Goal: Book appointment/travel/reservation

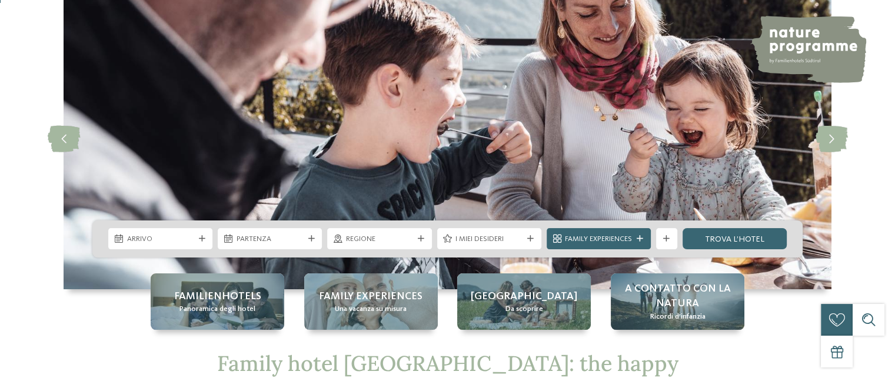
scroll to position [118, 0]
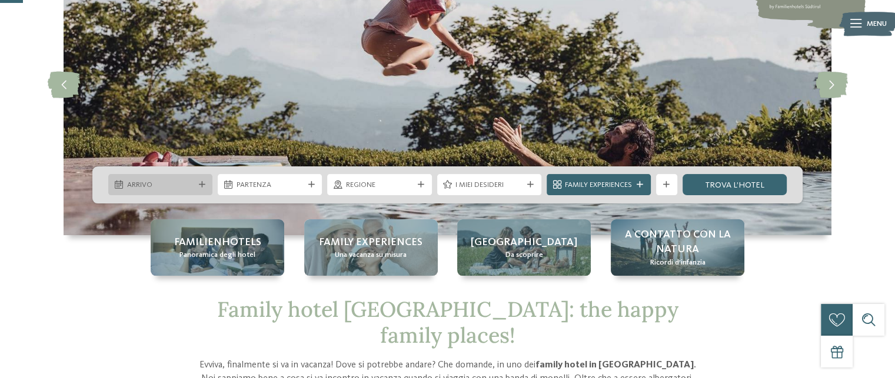
click at [169, 188] on span "Arrivo" at bounding box center [160, 185] width 67 height 11
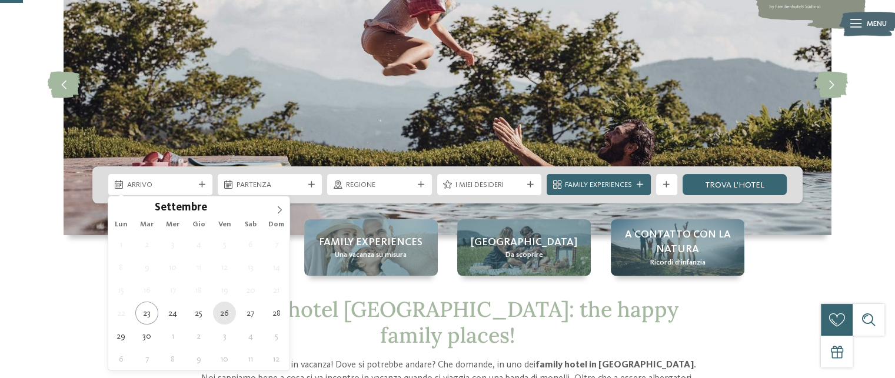
type div "26.09.2025"
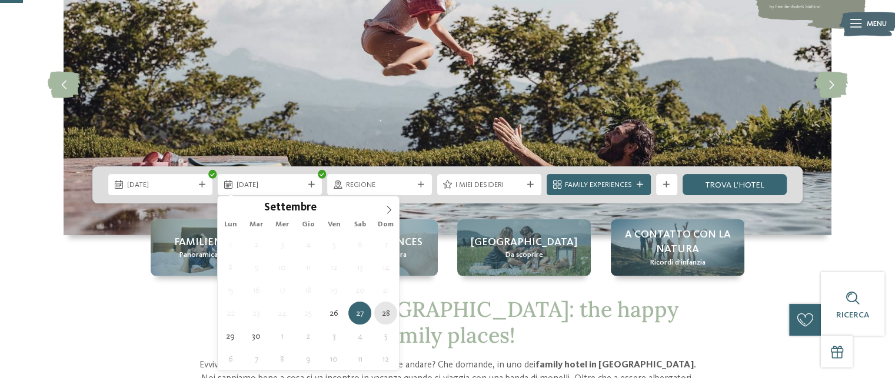
type div "28.09.2025"
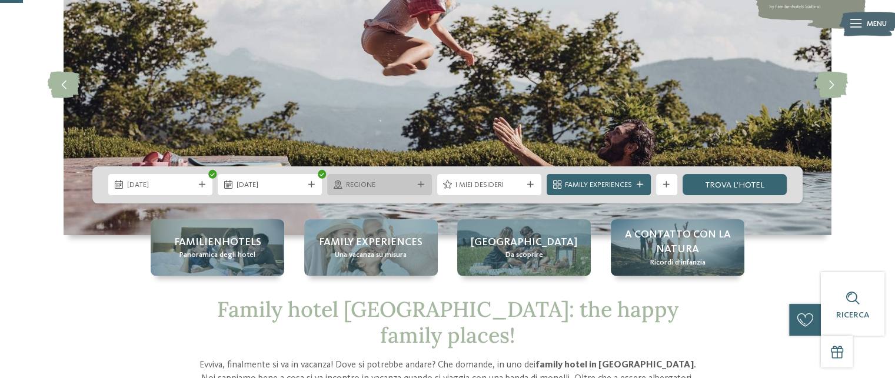
click at [415, 185] on div at bounding box center [420, 185] width 11 height 6
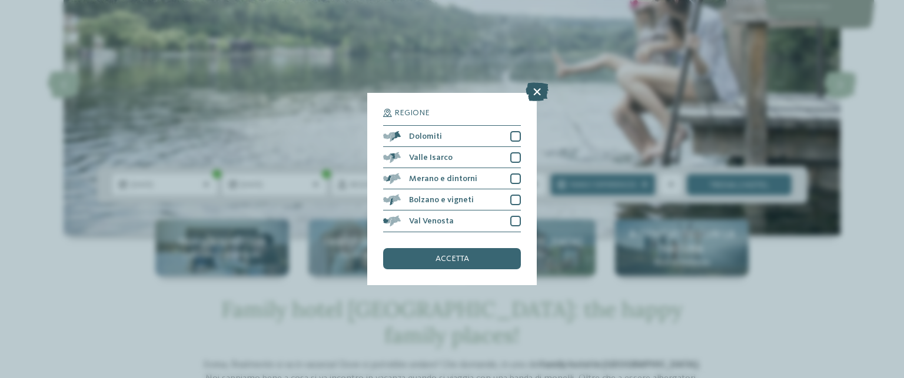
click at [534, 94] on icon at bounding box center [536, 92] width 23 height 19
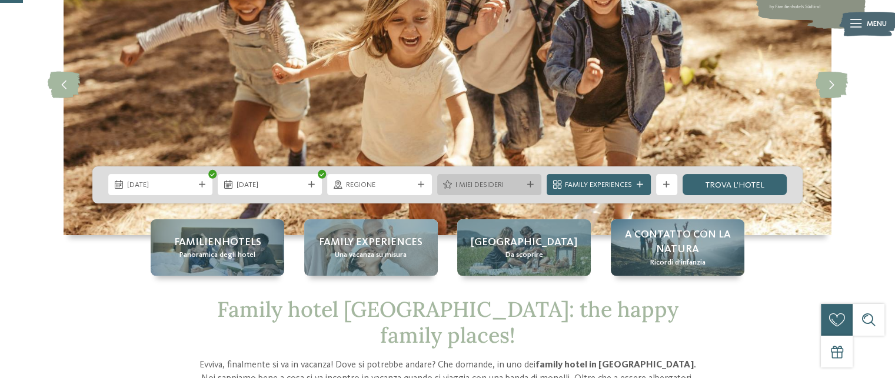
click at [521, 184] on span "I miei desideri" at bounding box center [488, 185] width 67 height 11
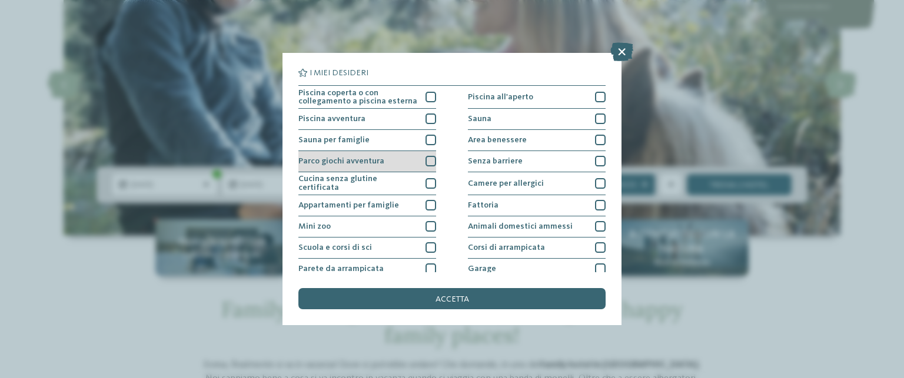
click at [427, 160] on div at bounding box center [430, 161] width 11 height 11
click at [459, 298] on span "accetta" at bounding box center [452, 299] width 34 height 8
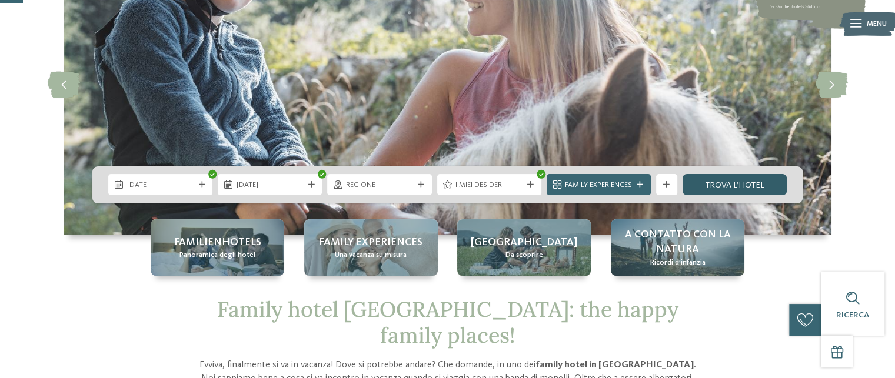
click at [723, 186] on link "trova l’hotel" at bounding box center [735, 184] width 104 height 21
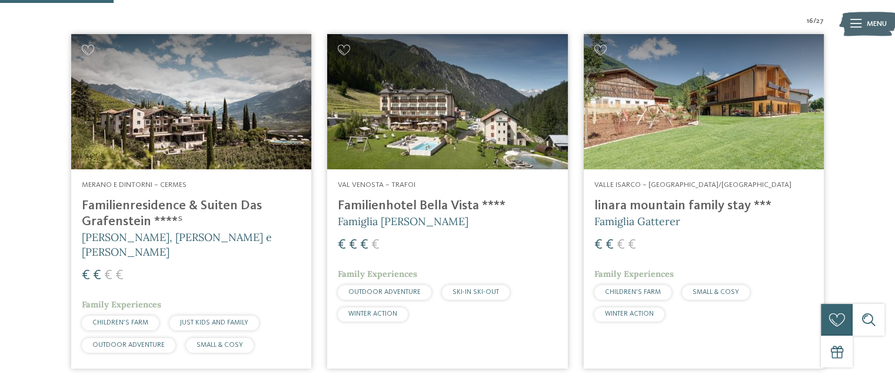
scroll to position [400, 0]
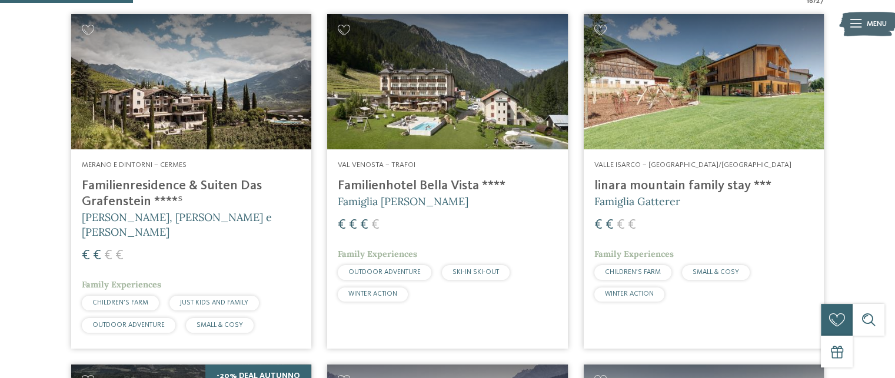
click at [678, 181] on h4 "linara mountain family stay ***" at bounding box center [703, 186] width 219 height 16
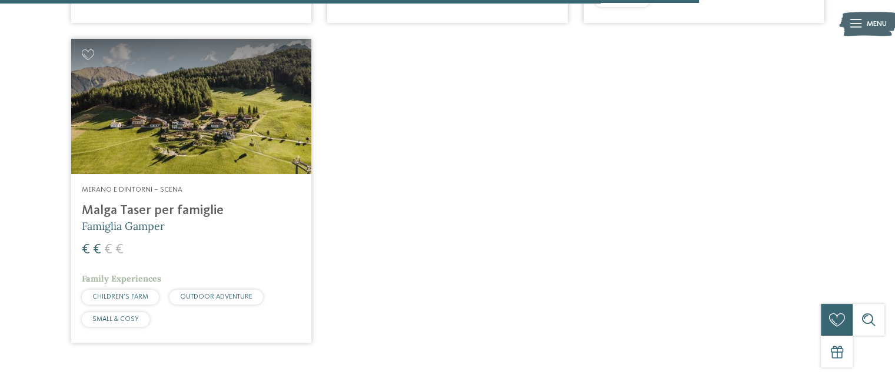
scroll to position [2165, 0]
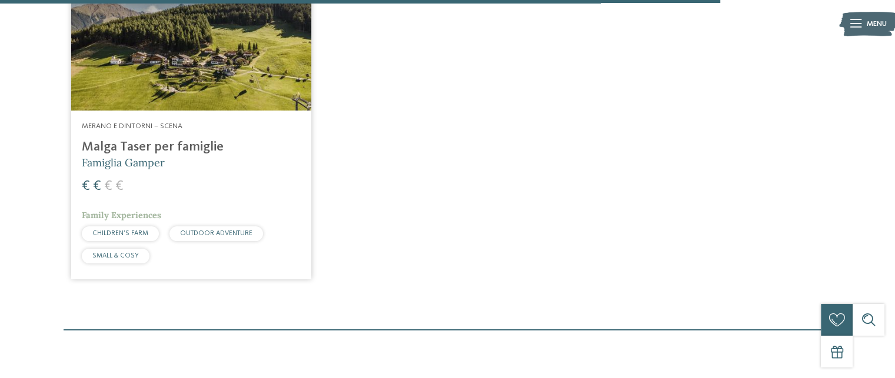
click at [143, 139] on h4 "Malga Taser per famiglie" at bounding box center [191, 147] width 219 height 16
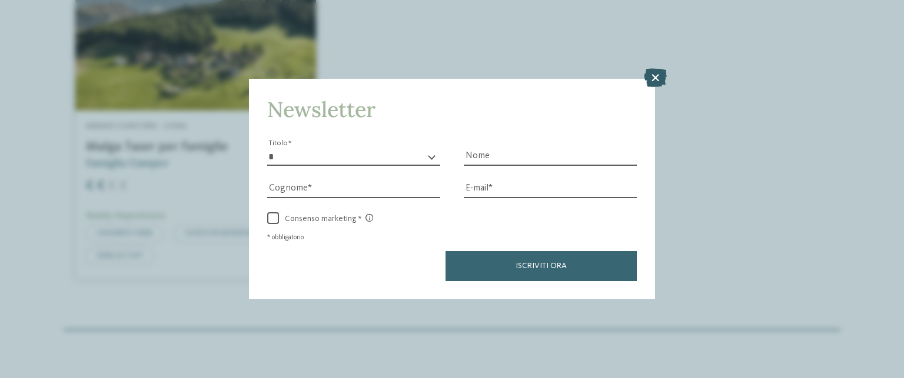
click at [657, 72] on icon at bounding box center [655, 77] width 23 height 19
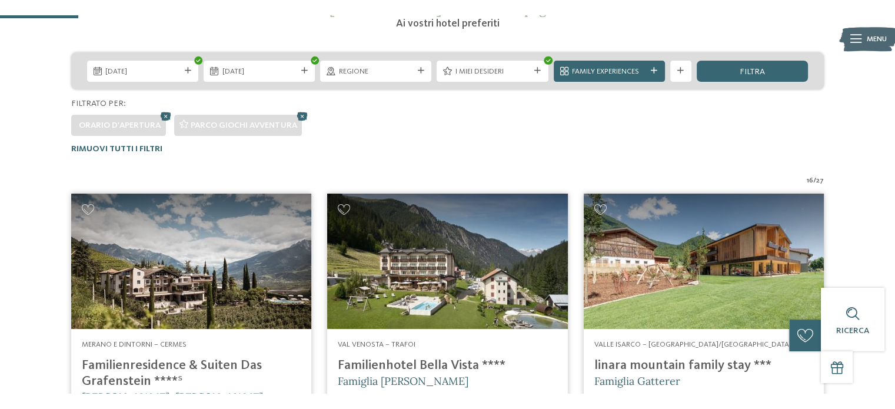
scroll to position [294, 0]
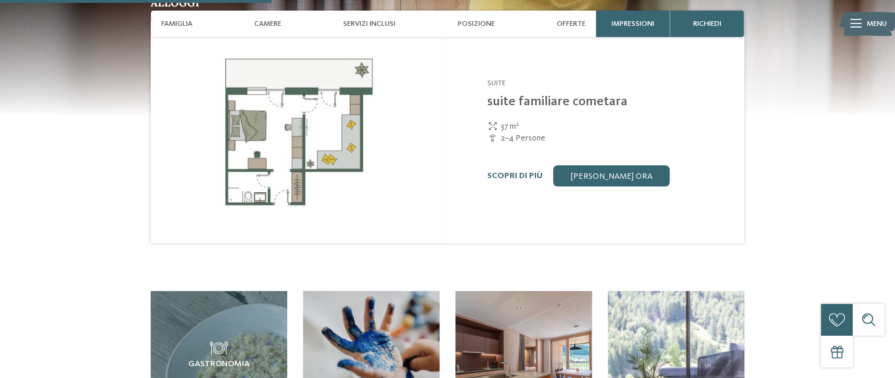
scroll to position [1059, 0]
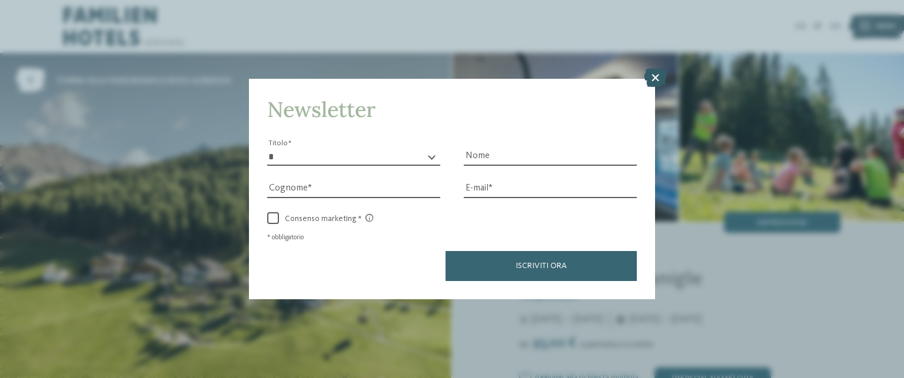
click at [654, 79] on icon at bounding box center [655, 77] width 23 height 19
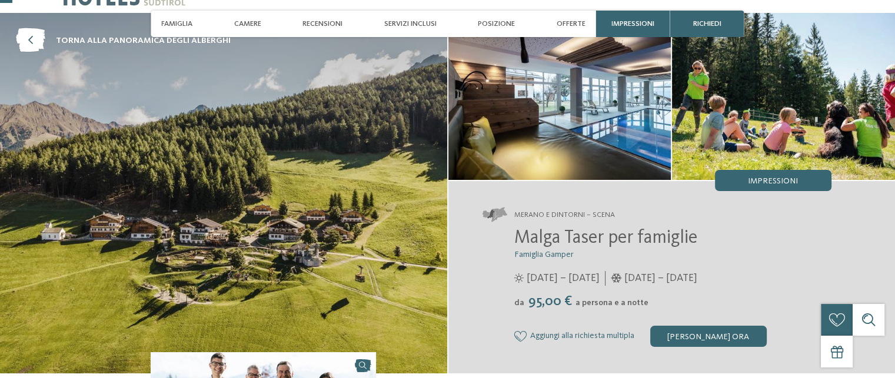
scroll to position [59, 0]
